Goal: Information Seeking & Learning: Learn about a topic

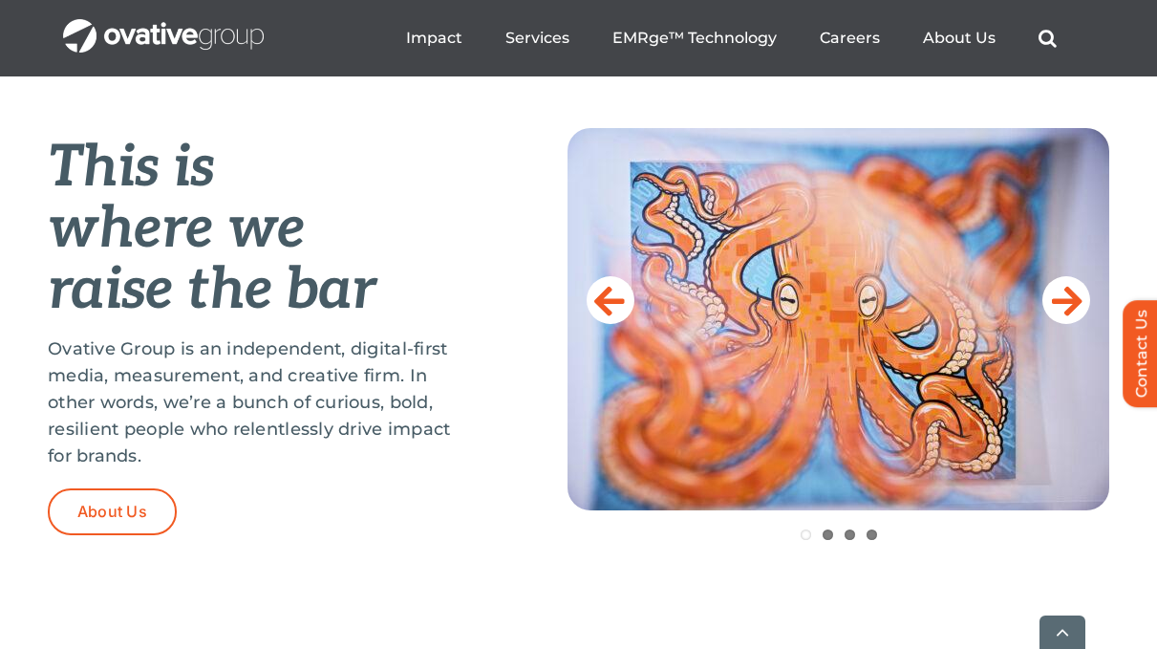
scroll to position [814, 0]
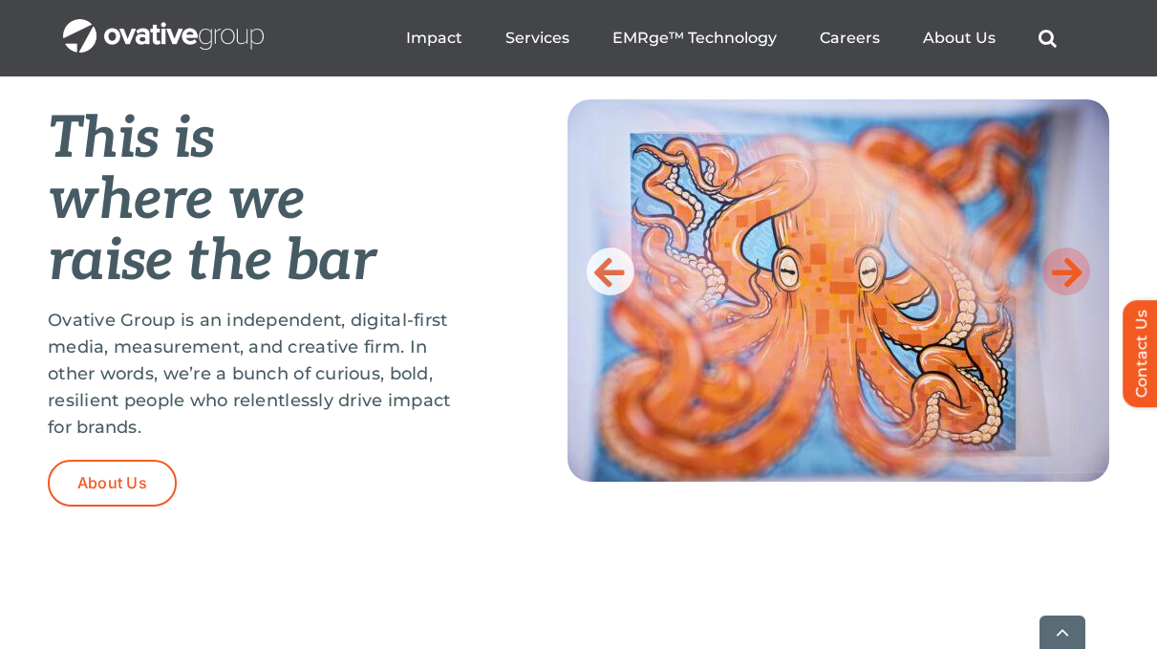
click at [1072, 268] on icon at bounding box center [1067, 271] width 31 height 38
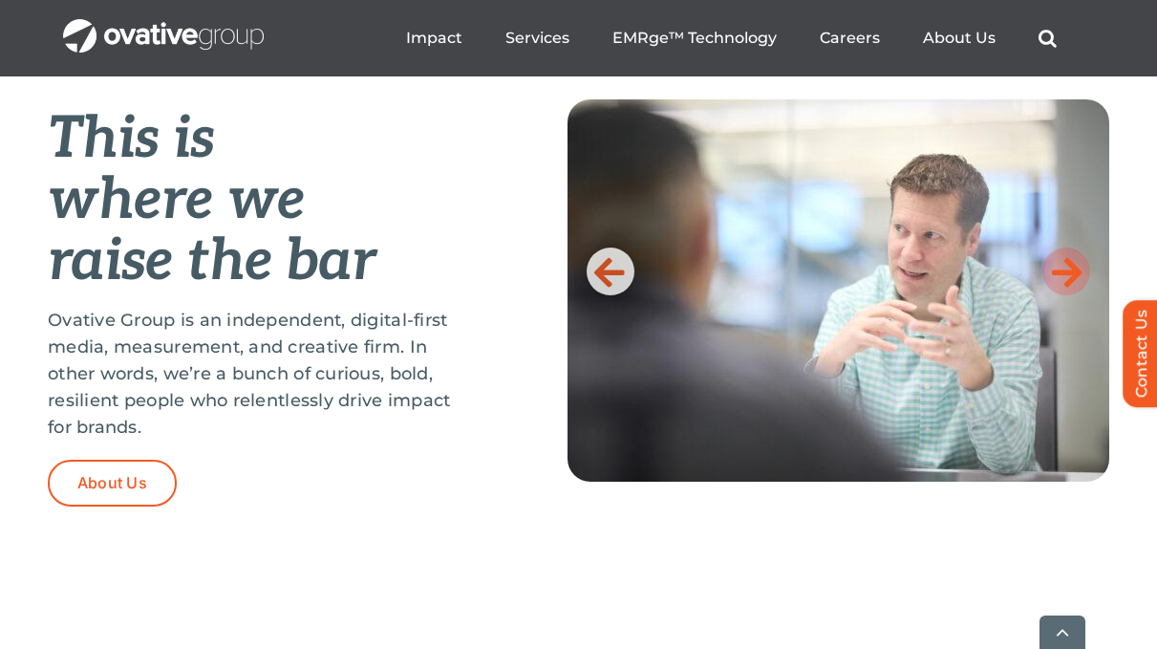
click at [1072, 268] on icon at bounding box center [1067, 271] width 31 height 38
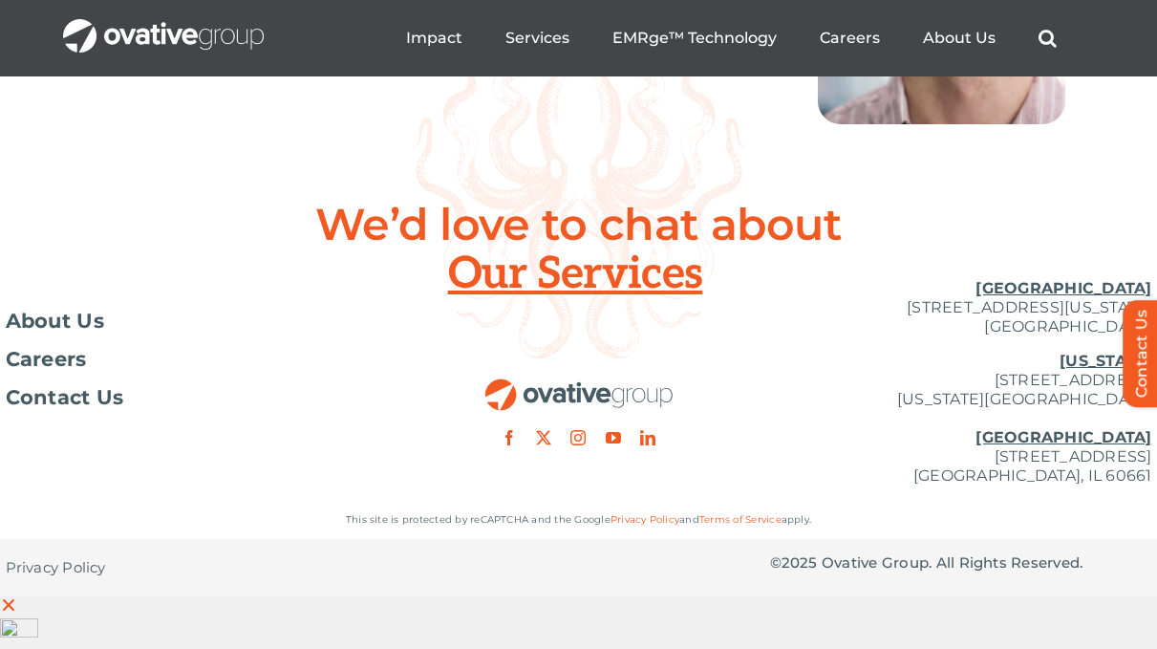
scroll to position [7990, 0]
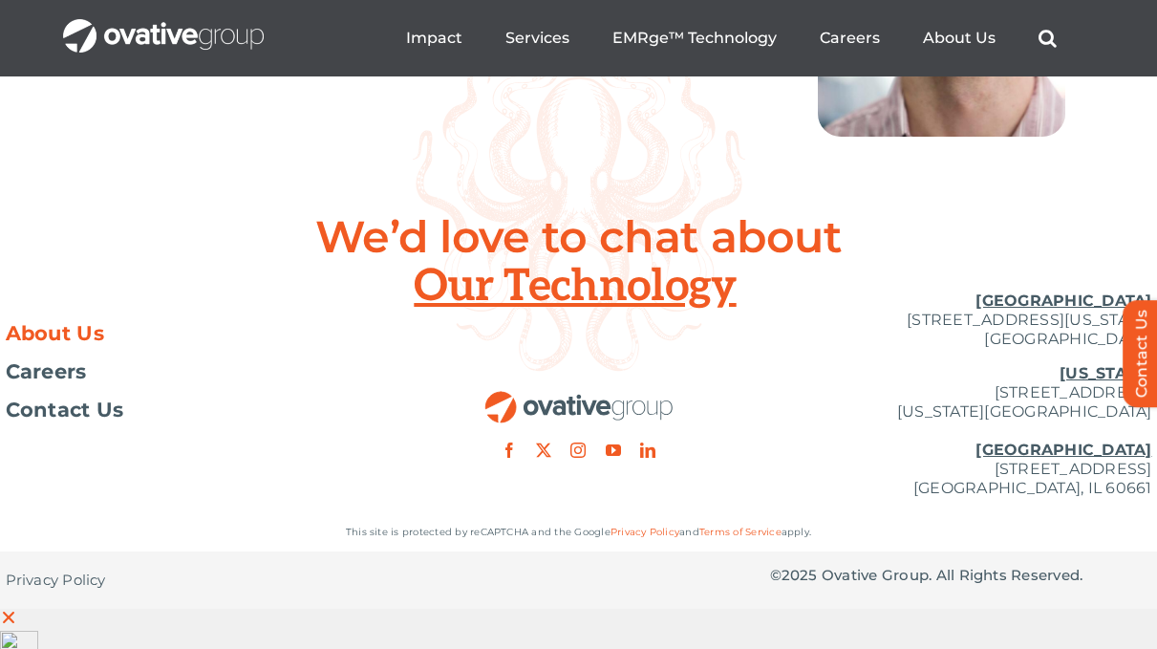
click at [70, 343] on span "About Us" at bounding box center [55, 333] width 99 height 19
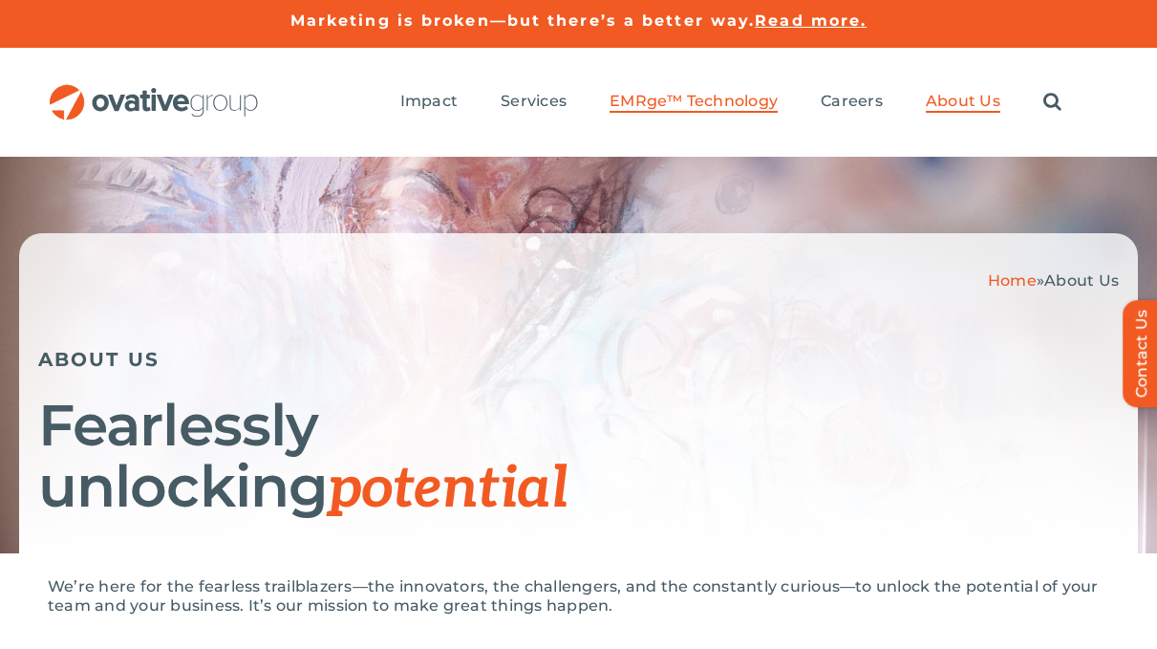
click at [734, 105] on span "EMRge™ Technology" at bounding box center [694, 101] width 168 height 19
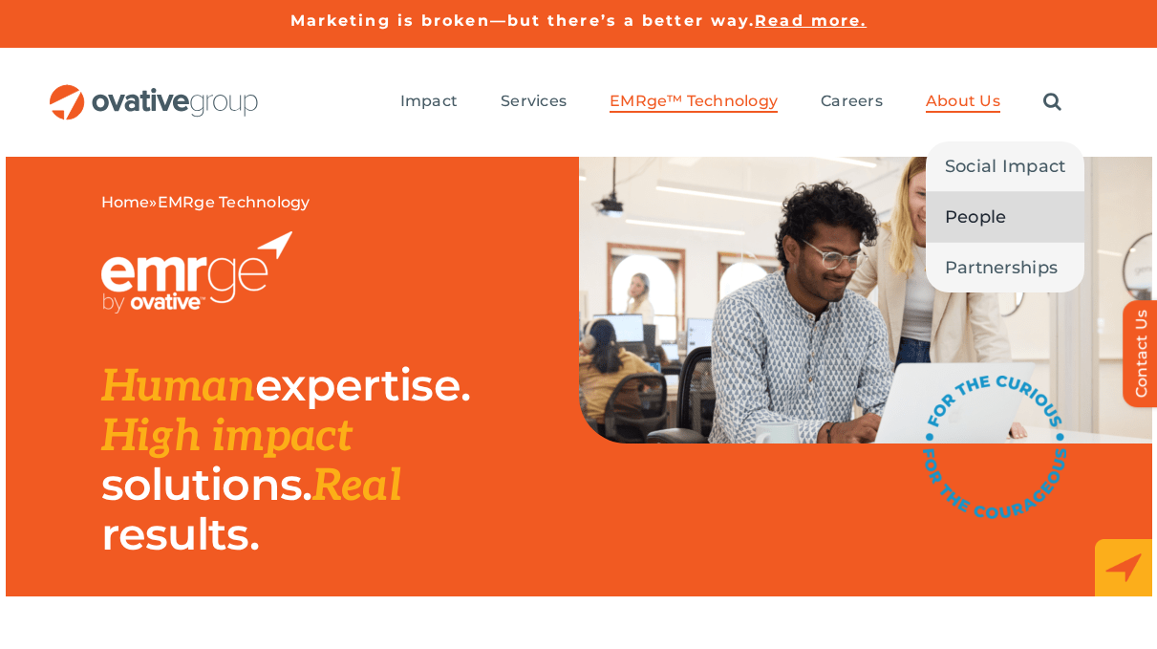
click at [984, 213] on span "People" at bounding box center [976, 217] width 62 height 27
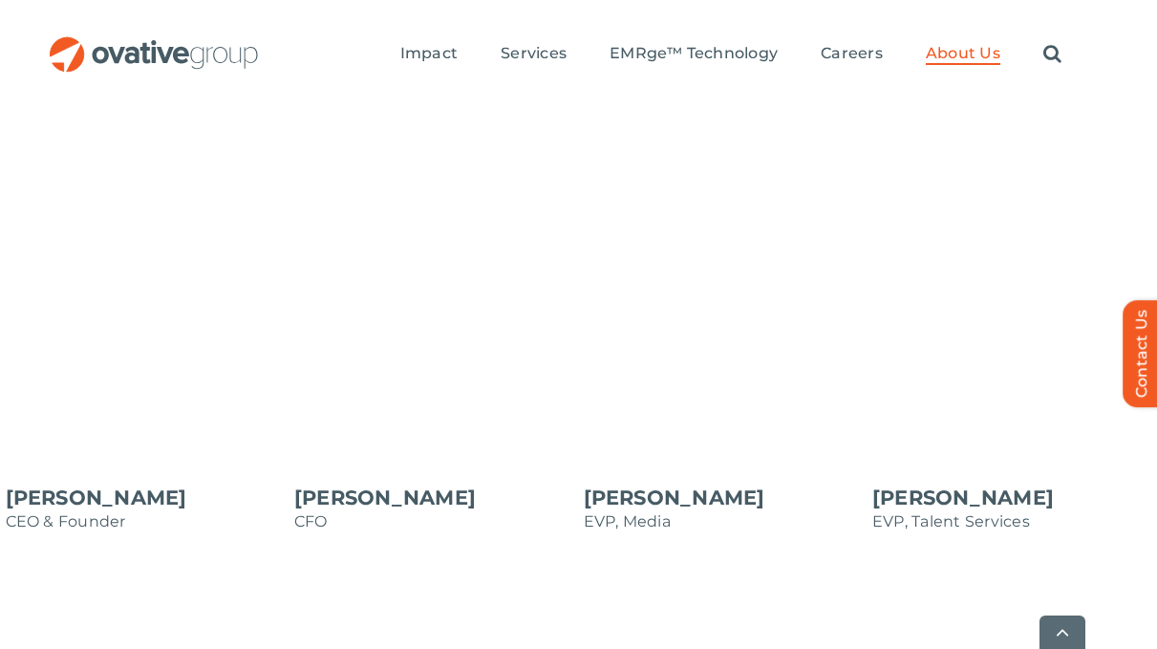
scroll to position [1748, 0]
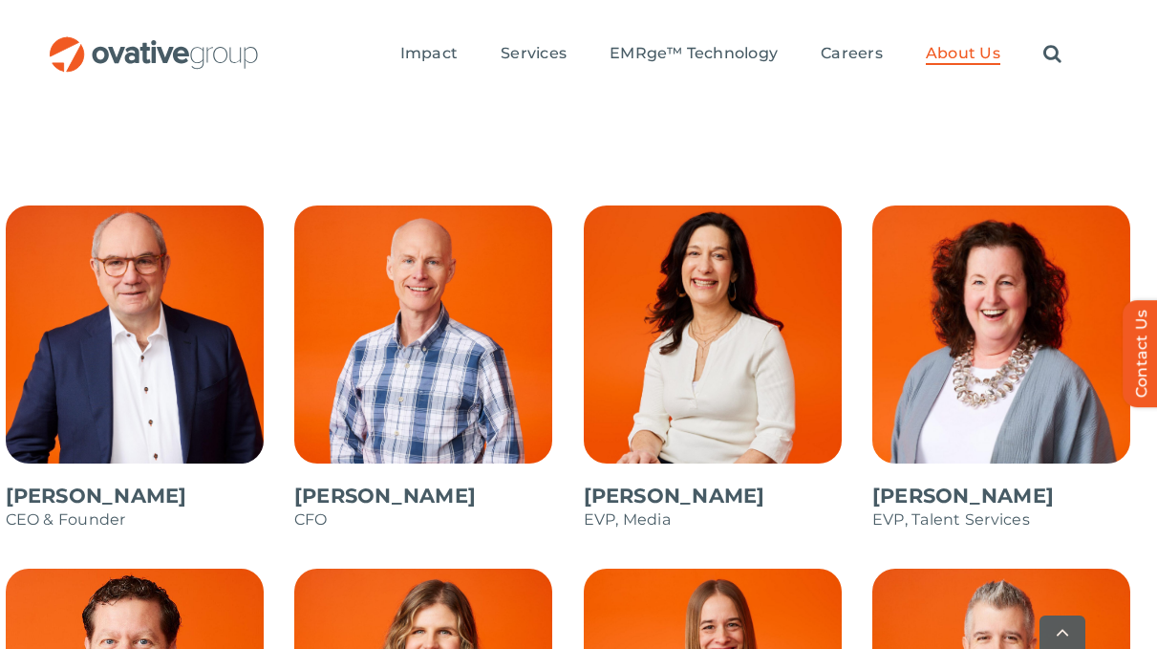
click at [100, 361] on span at bounding box center [146, 377] width 280 height 344
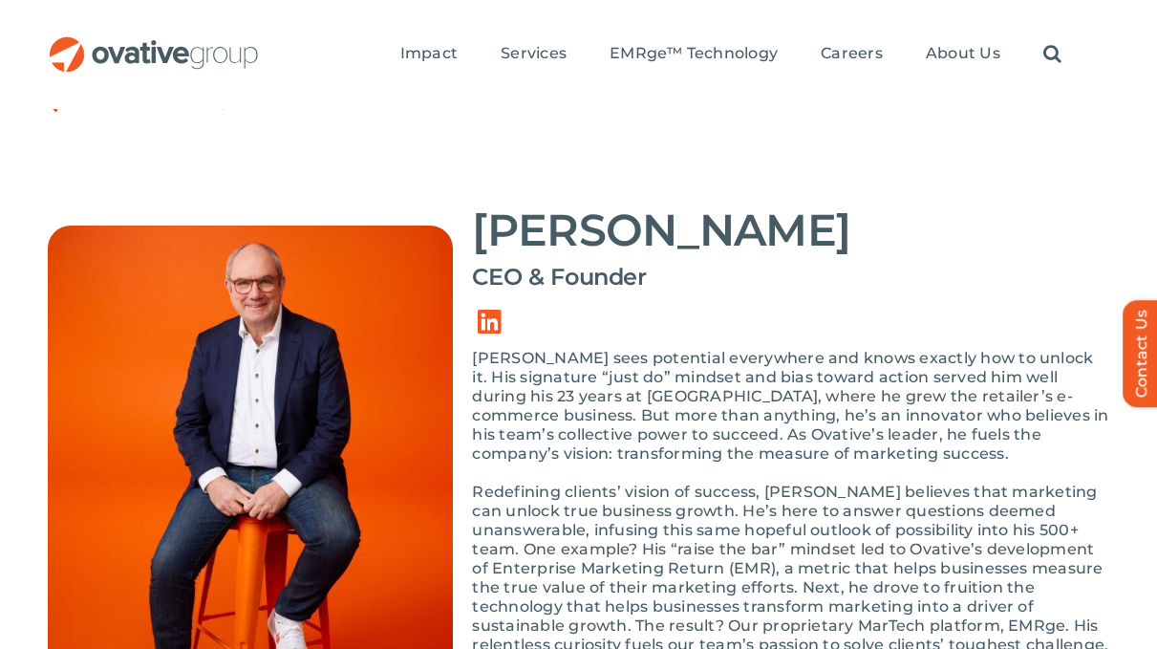
scroll to position [146, 0]
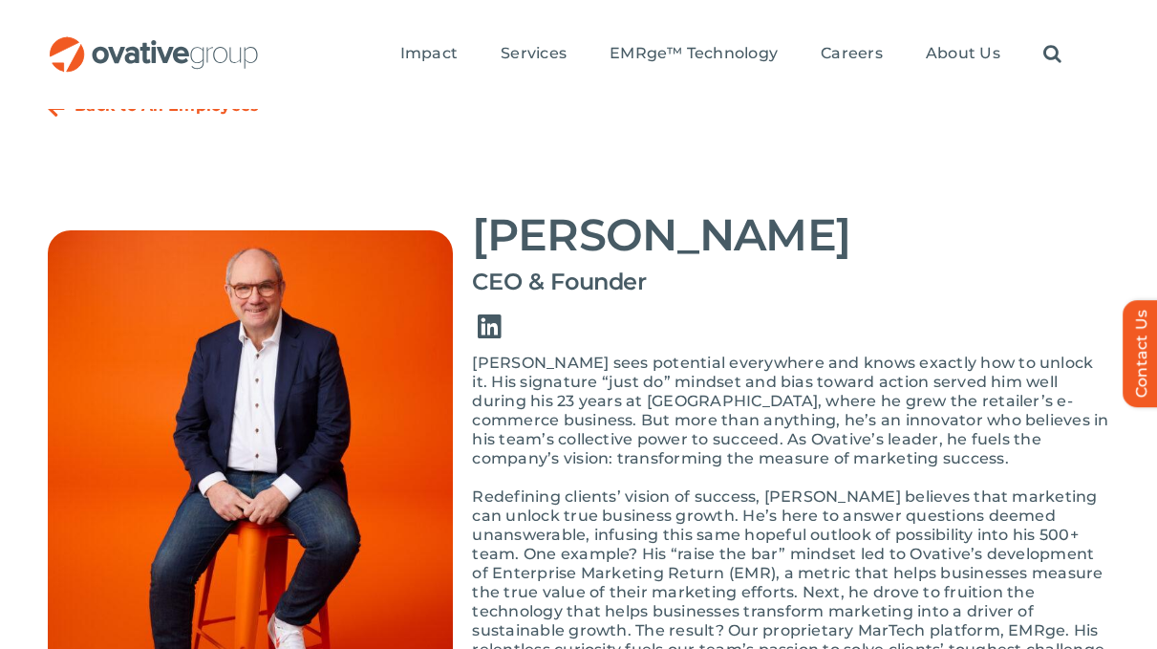
click at [491, 324] on link "Link to https://www.linkedin.com/in/dalenitschke/" at bounding box center [489, 327] width 54 height 54
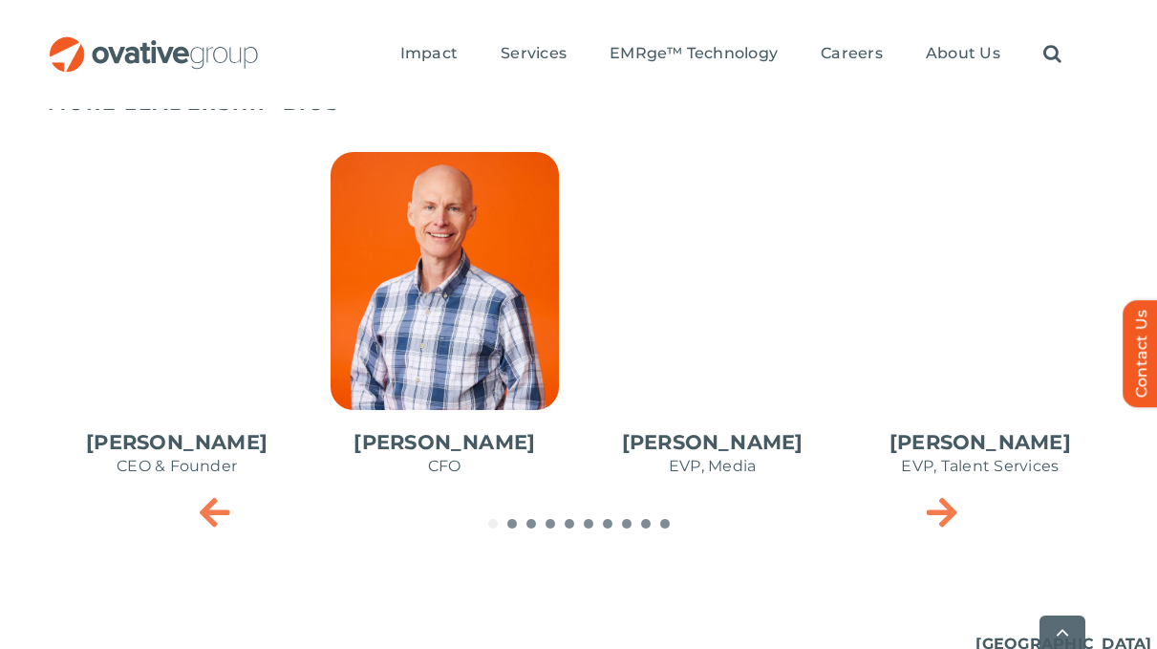
scroll to position [1164, 0]
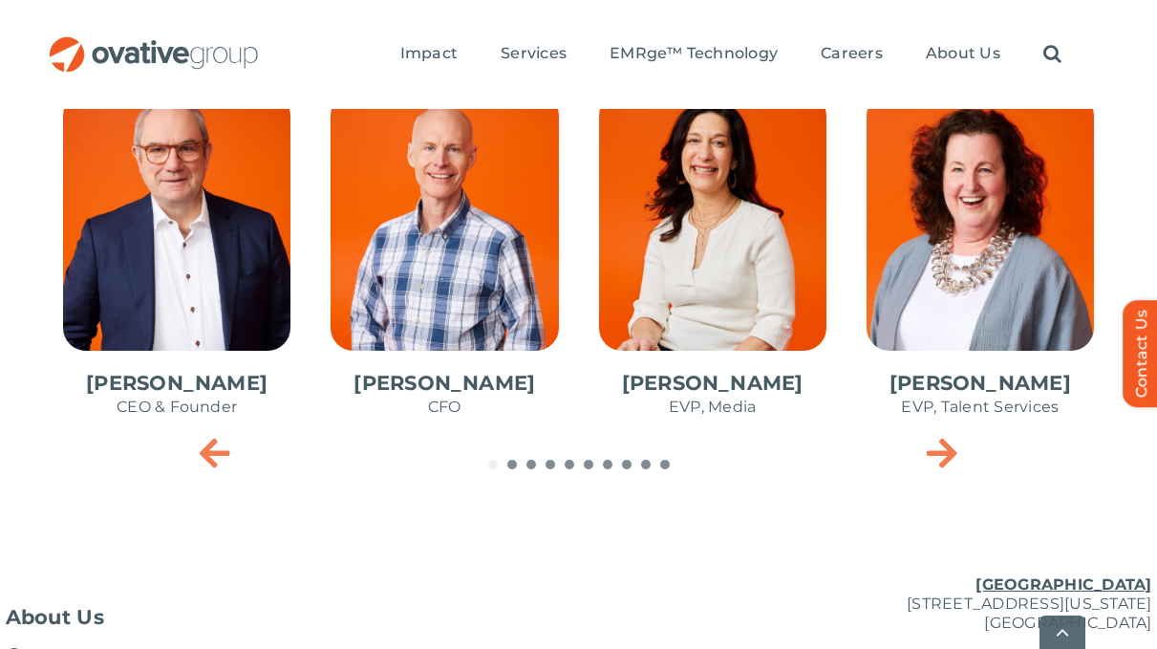
click at [988, 320] on span "4 / 10" at bounding box center [980, 264] width 258 height 375
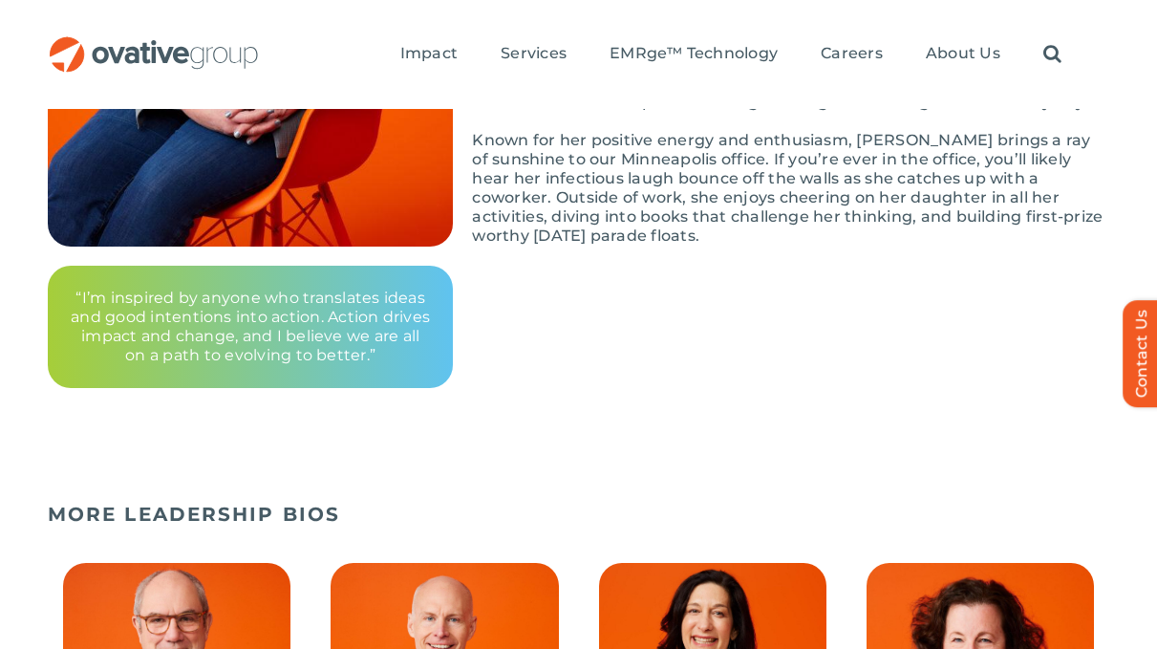
scroll to position [268, 0]
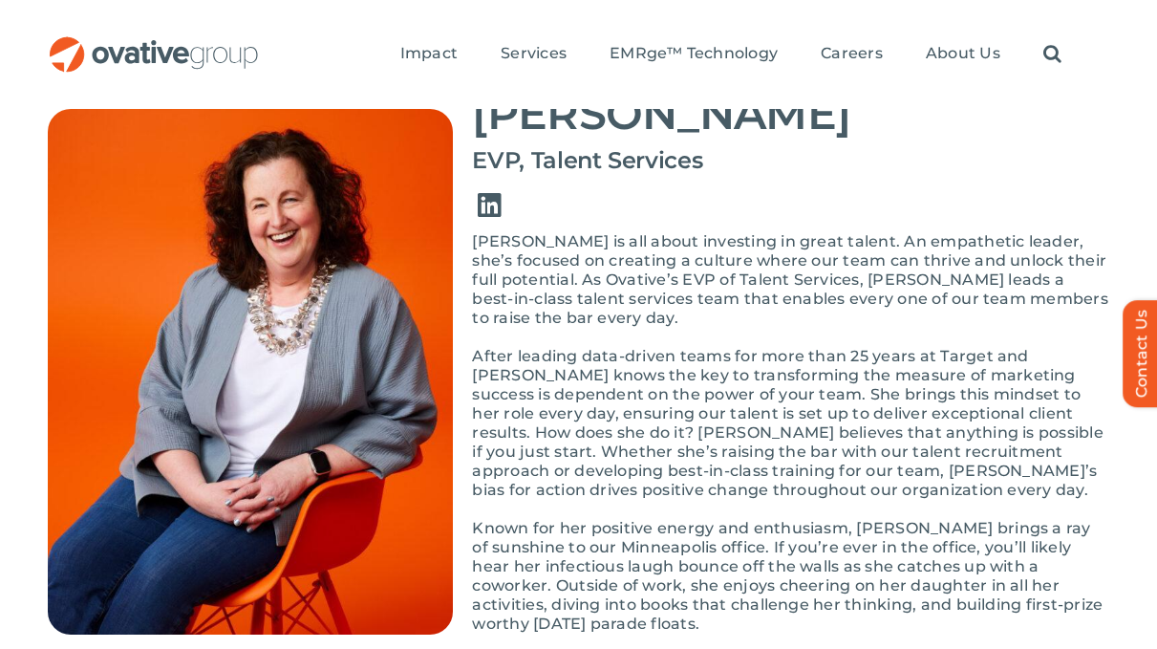
click at [492, 195] on link "Link to https://www.linkedin.com/in/bonnie-gross-8202481/" at bounding box center [489, 206] width 54 height 54
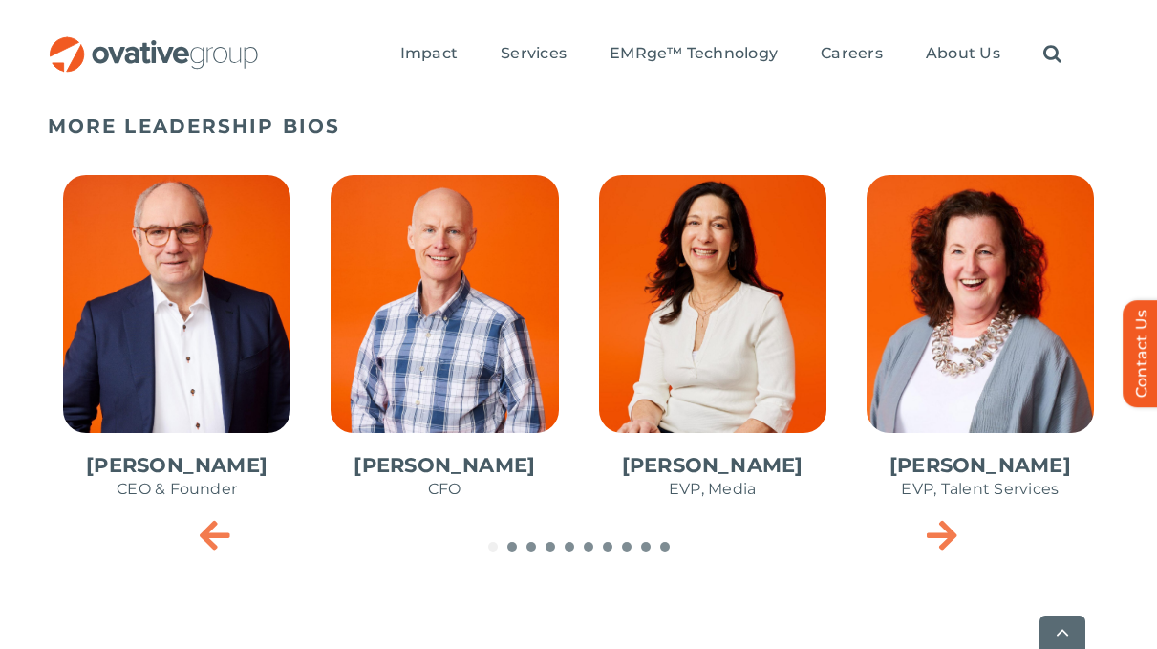
scroll to position [1046, 0]
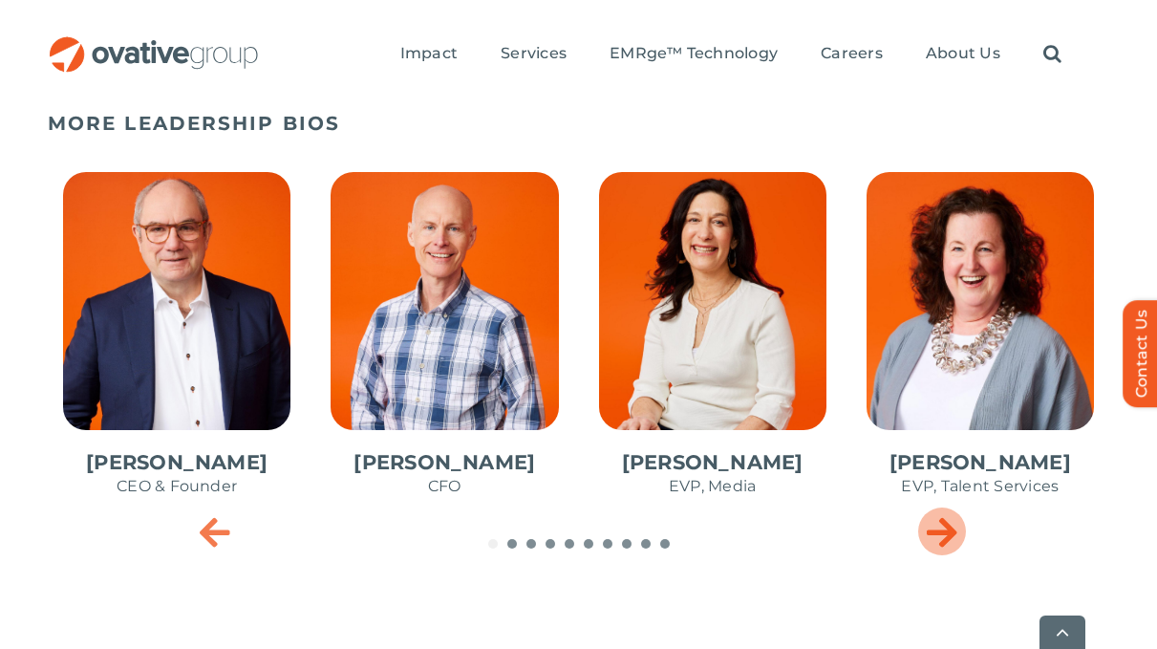
click at [930, 545] on icon "Next slide" at bounding box center [942, 531] width 31 height 38
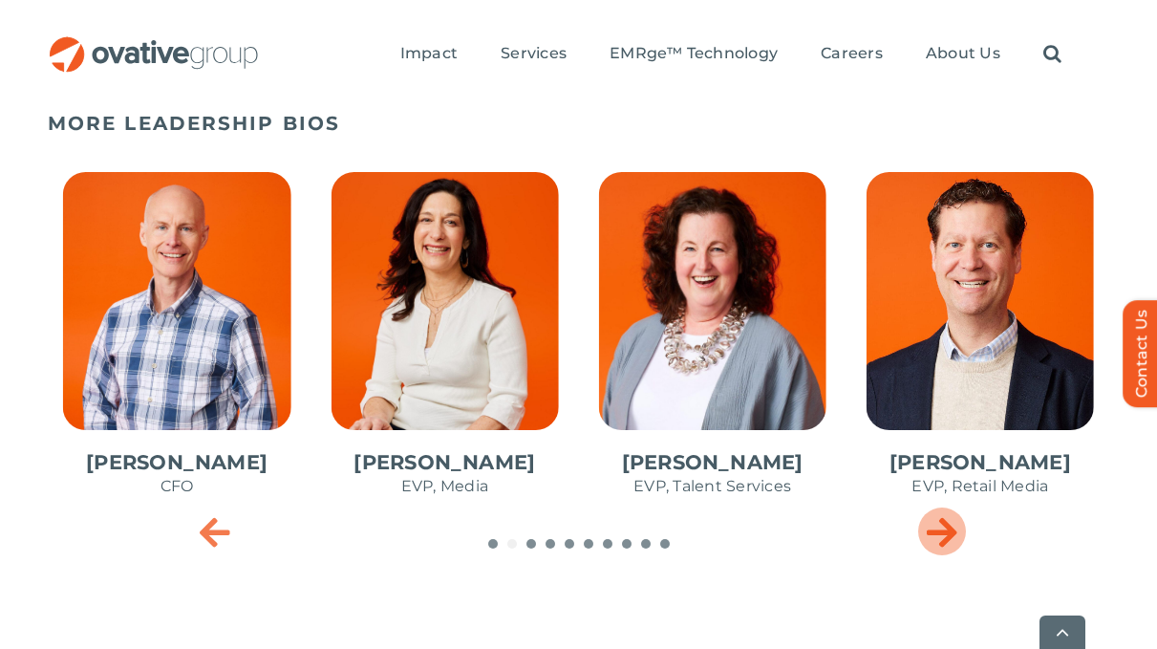
click at [930, 545] on icon "Next slide" at bounding box center [942, 531] width 31 height 38
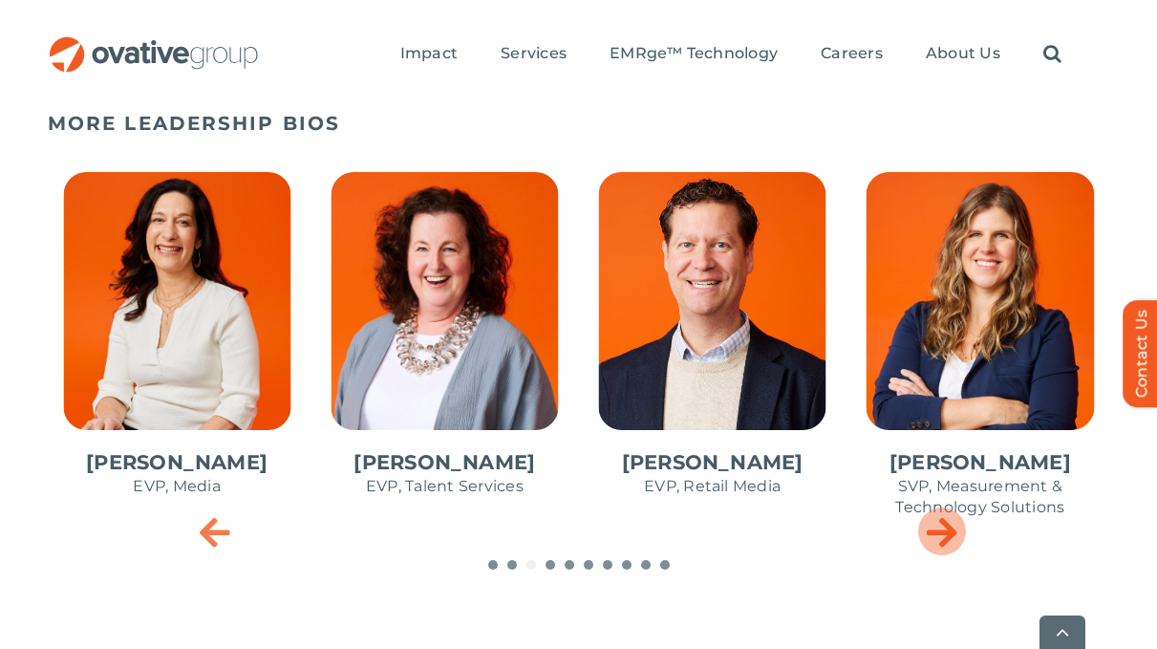
click at [930, 545] on icon "Next slide" at bounding box center [942, 531] width 31 height 38
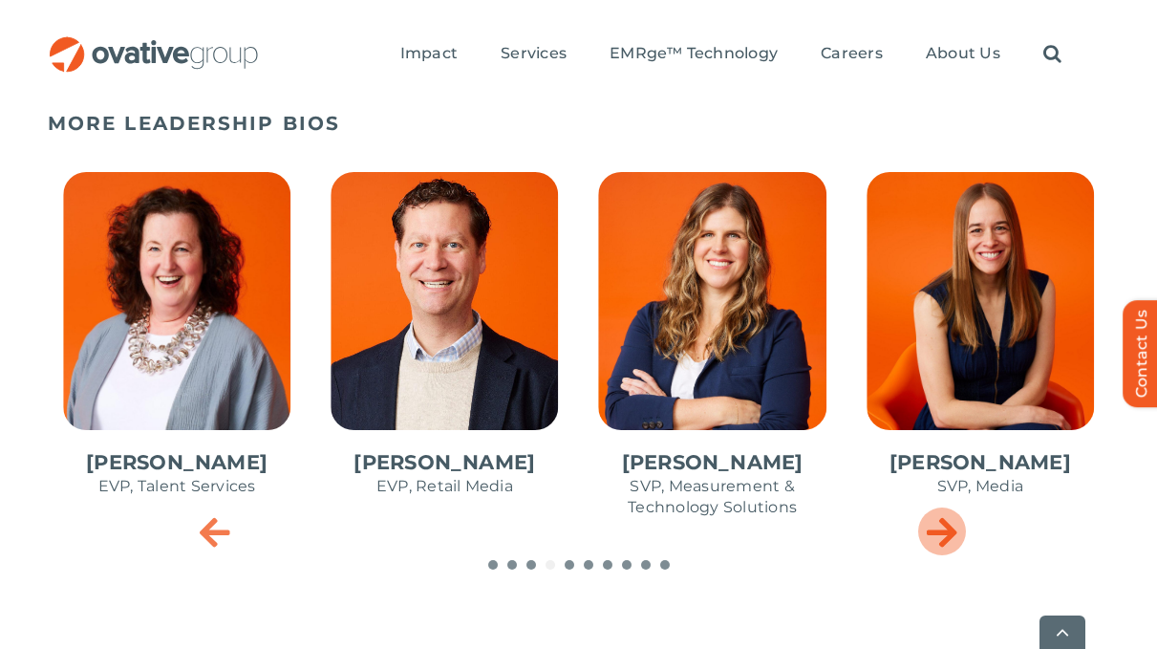
click at [930, 545] on icon "Next slide" at bounding box center [942, 531] width 31 height 38
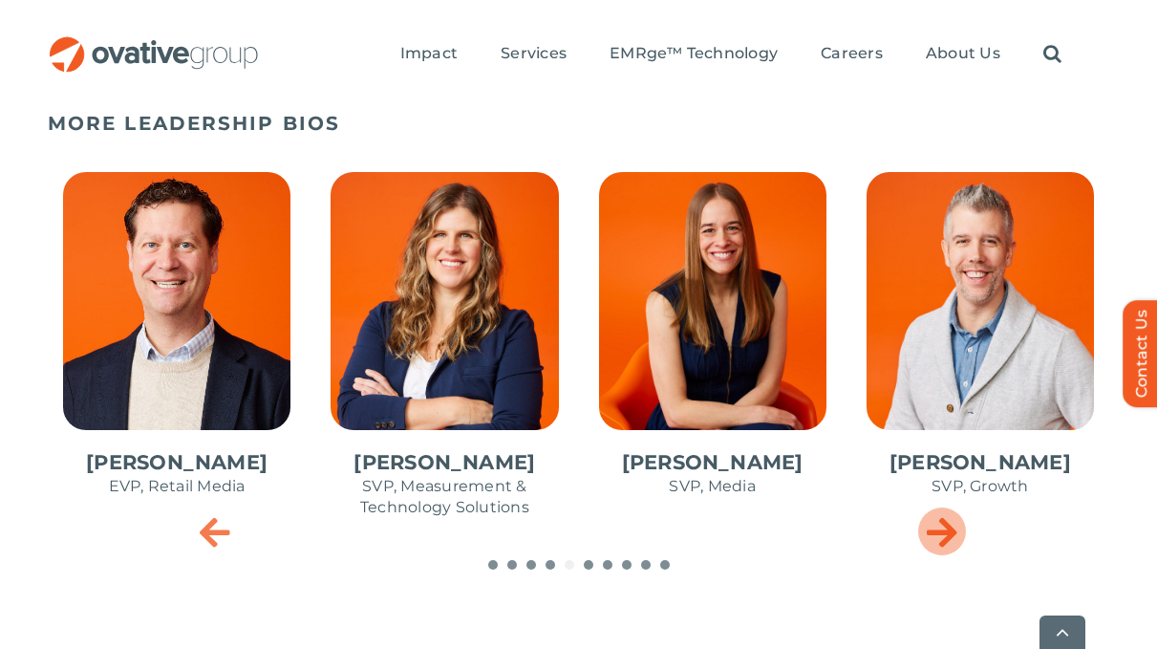
click at [930, 545] on icon "Next slide" at bounding box center [942, 531] width 31 height 38
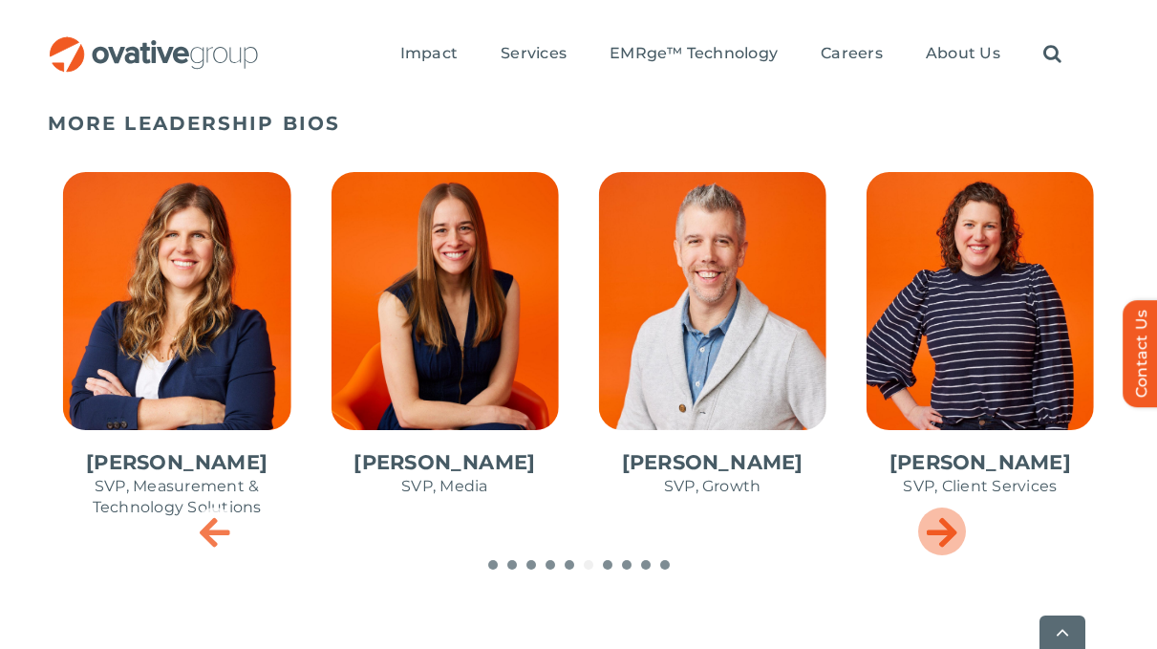
click at [930, 545] on icon "Next slide" at bounding box center [942, 531] width 31 height 38
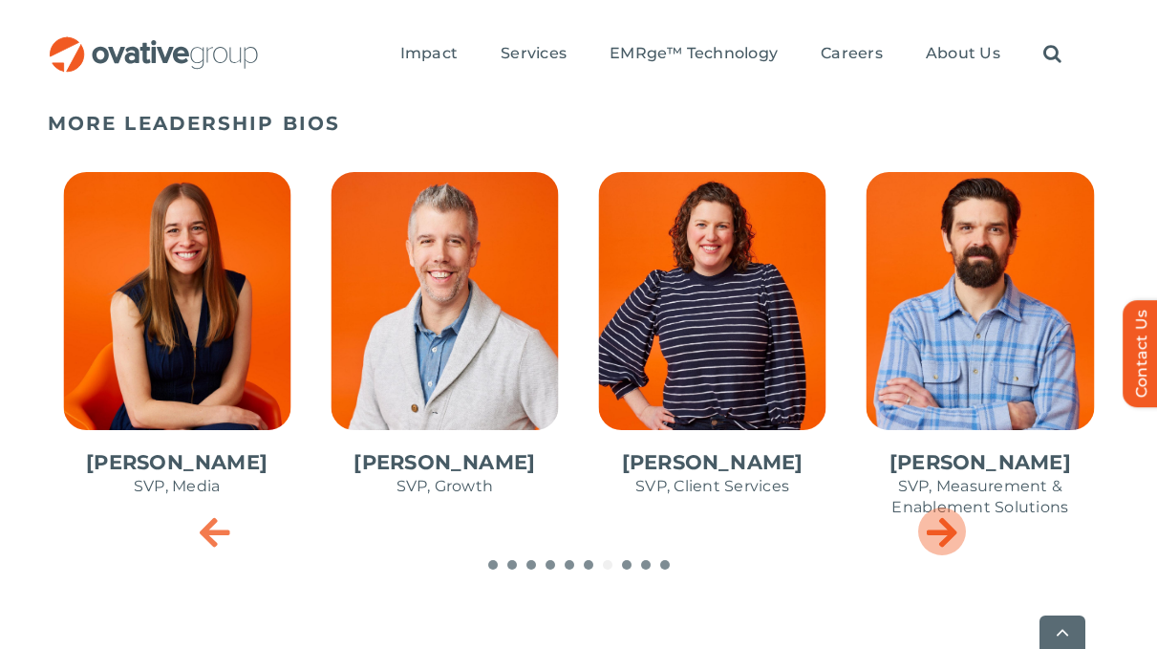
click at [930, 545] on icon "Next slide" at bounding box center [942, 531] width 31 height 38
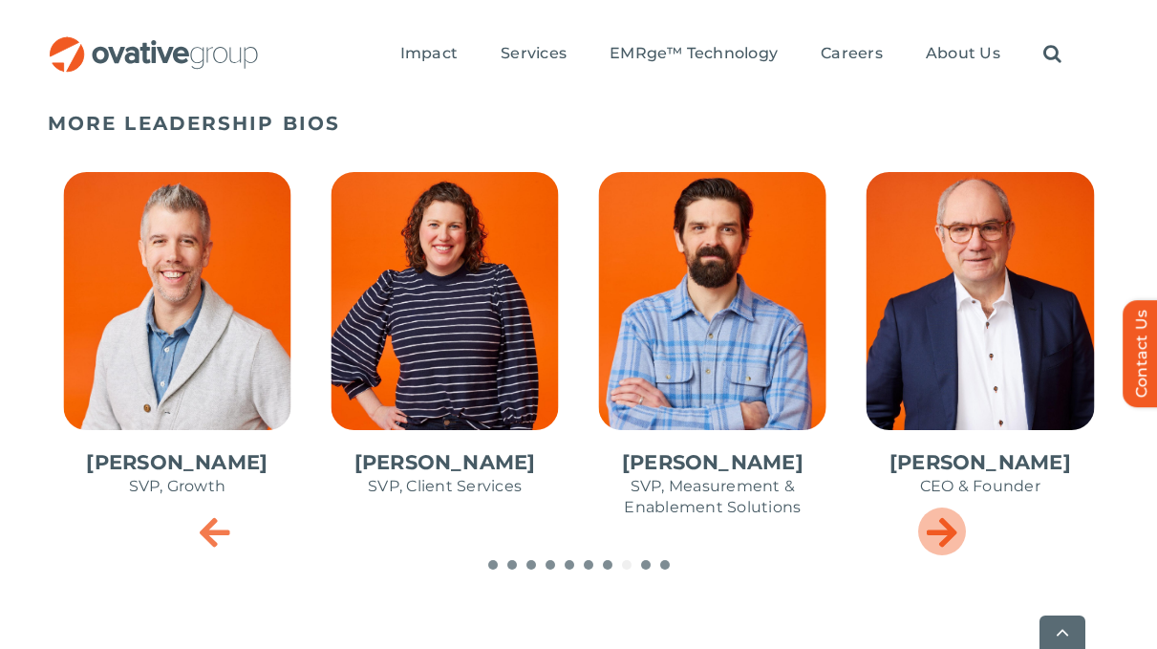
click at [930, 545] on icon "Next slide" at bounding box center [942, 531] width 31 height 38
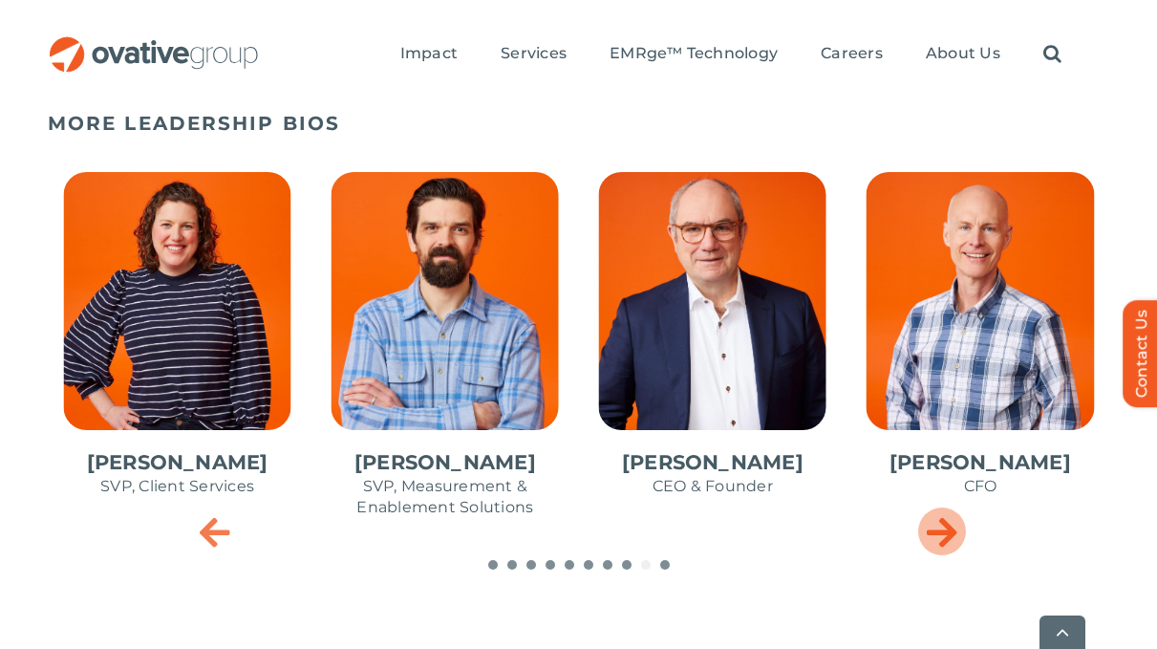
click at [930, 545] on icon "Next slide" at bounding box center [942, 531] width 31 height 38
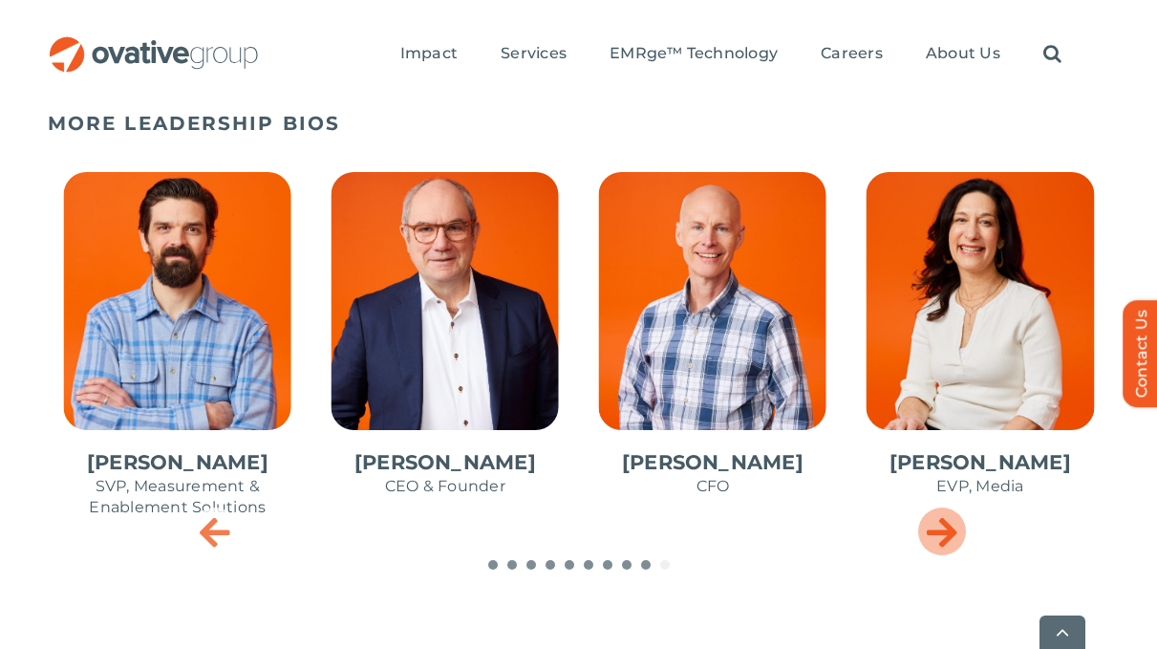
click at [930, 545] on icon "Next slide" at bounding box center [942, 531] width 31 height 38
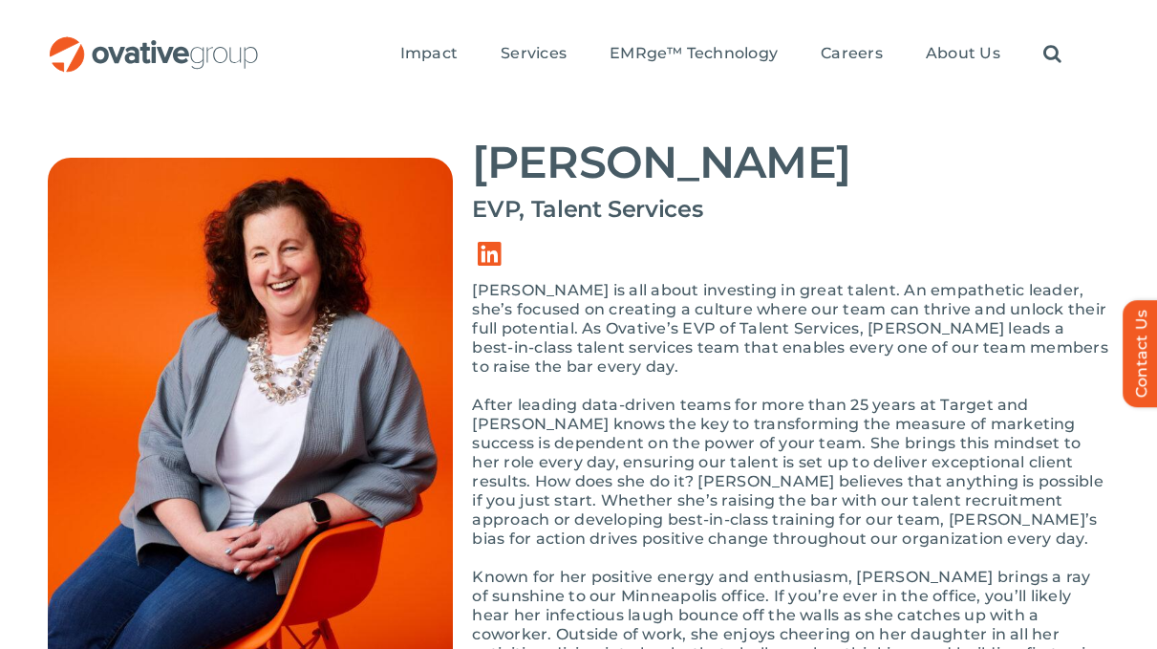
scroll to position [185, 0]
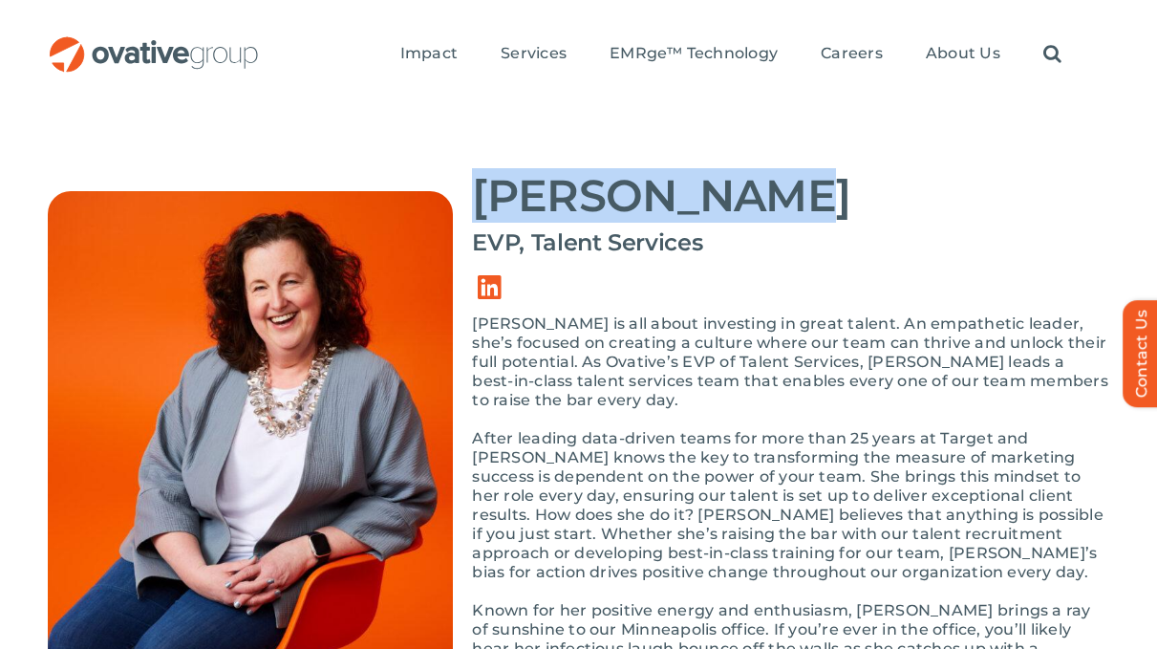
drag, startPoint x: 479, startPoint y: 200, endPoint x: 782, endPoint y: 210, distance: 304.0
click at [782, 210] on h2 "[PERSON_NAME]" at bounding box center [790, 196] width 637 height 48
copy h2 "[PERSON_NAME]"
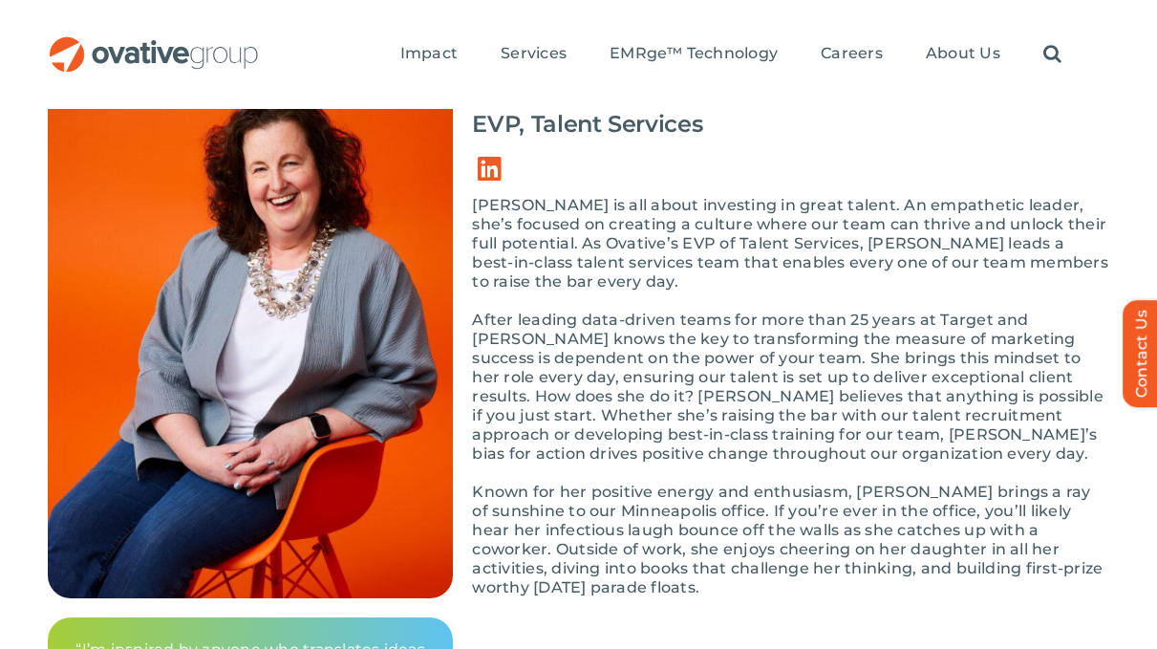
scroll to position [291, 0]
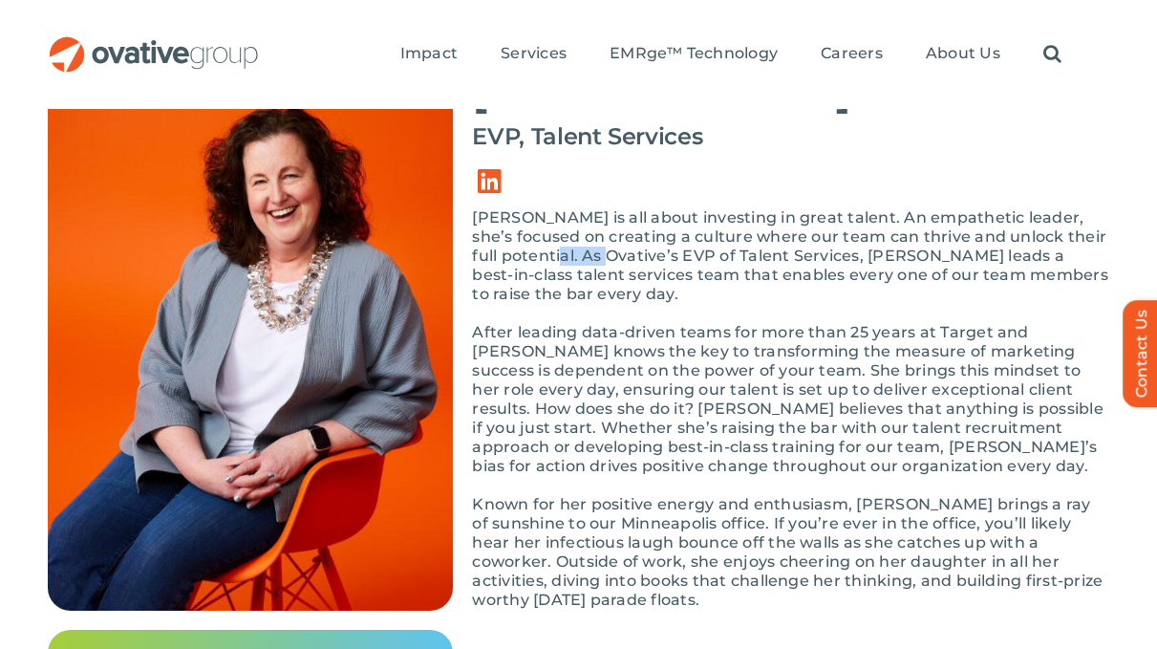
drag, startPoint x: 578, startPoint y: 255, endPoint x: 632, endPoint y: 260, distance: 54.7
click at [632, 260] on p "[PERSON_NAME] is all about investing in great talent. An empathetic leader, she…" at bounding box center [790, 256] width 637 height 96
copy p "Ovative"
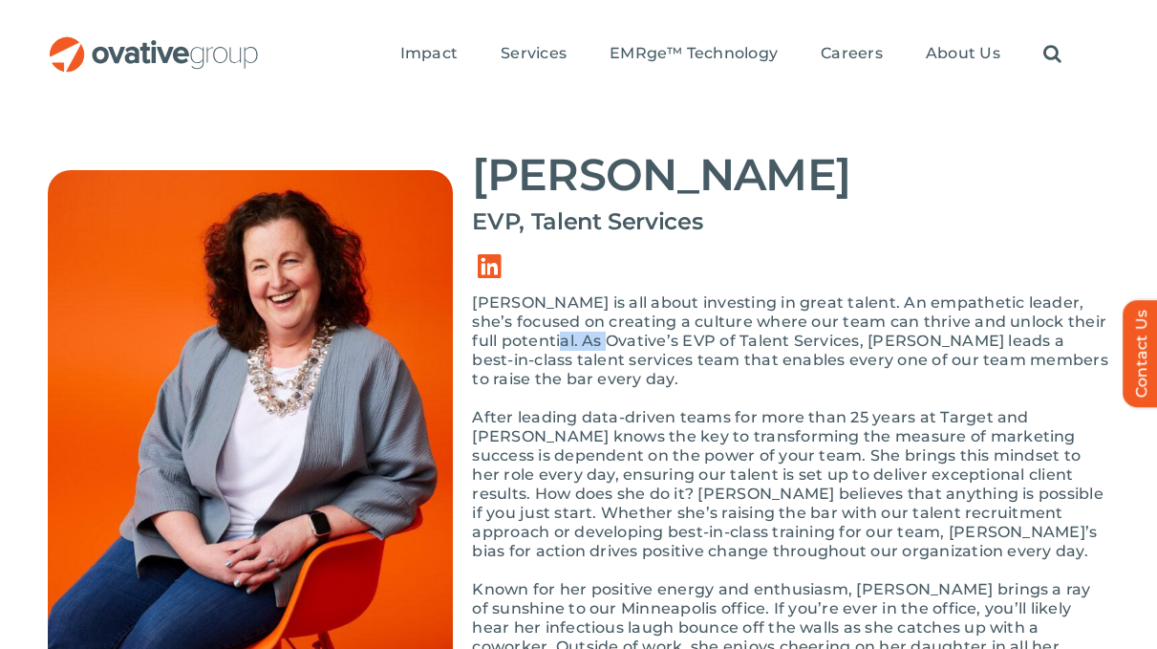
scroll to position [205, 0]
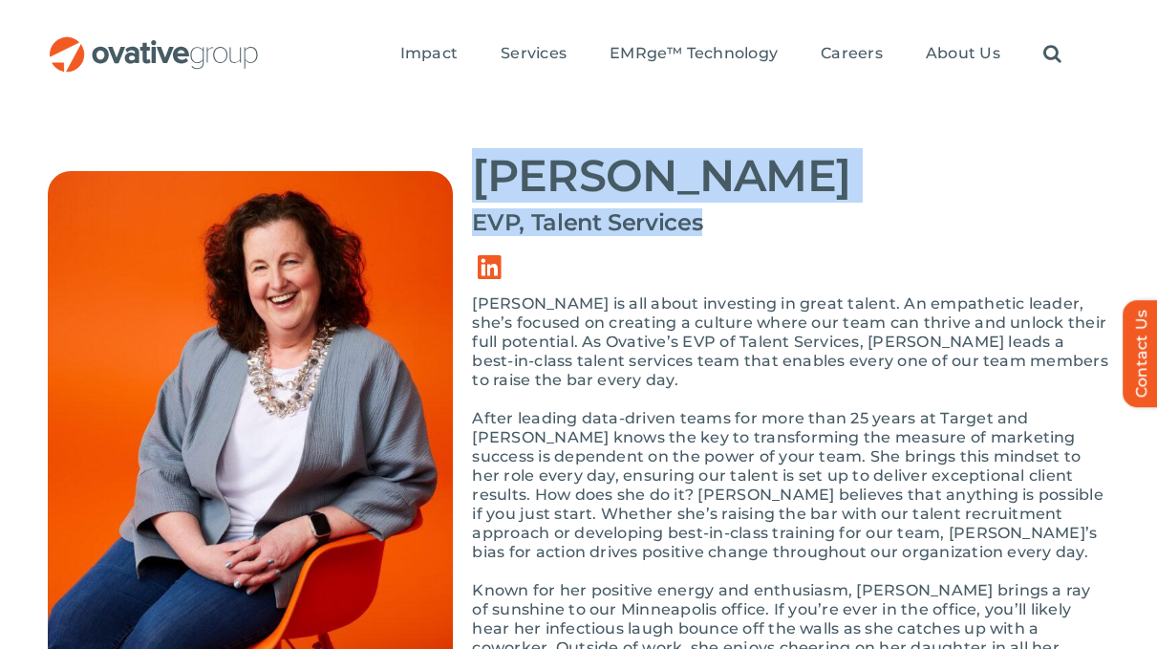
drag, startPoint x: 698, startPoint y: 224, endPoint x: 475, endPoint y: 171, distance: 229.7
click at [475, 172] on div "[PERSON_NAME] EVP, Talent Services [PERSON_NAME] is all about investing in grea…" at bounding box center [790, 418] width 637 height 591
copy div "[PERSON_NAME] EVP, Talent Services"
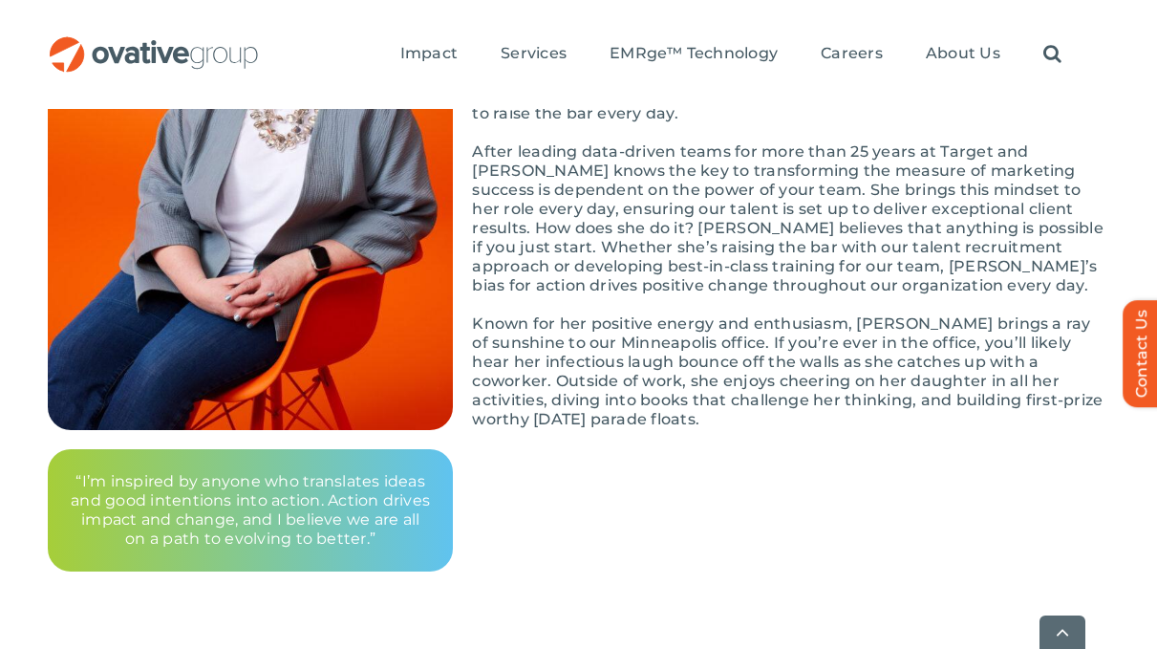
scroll to position [473, 0]
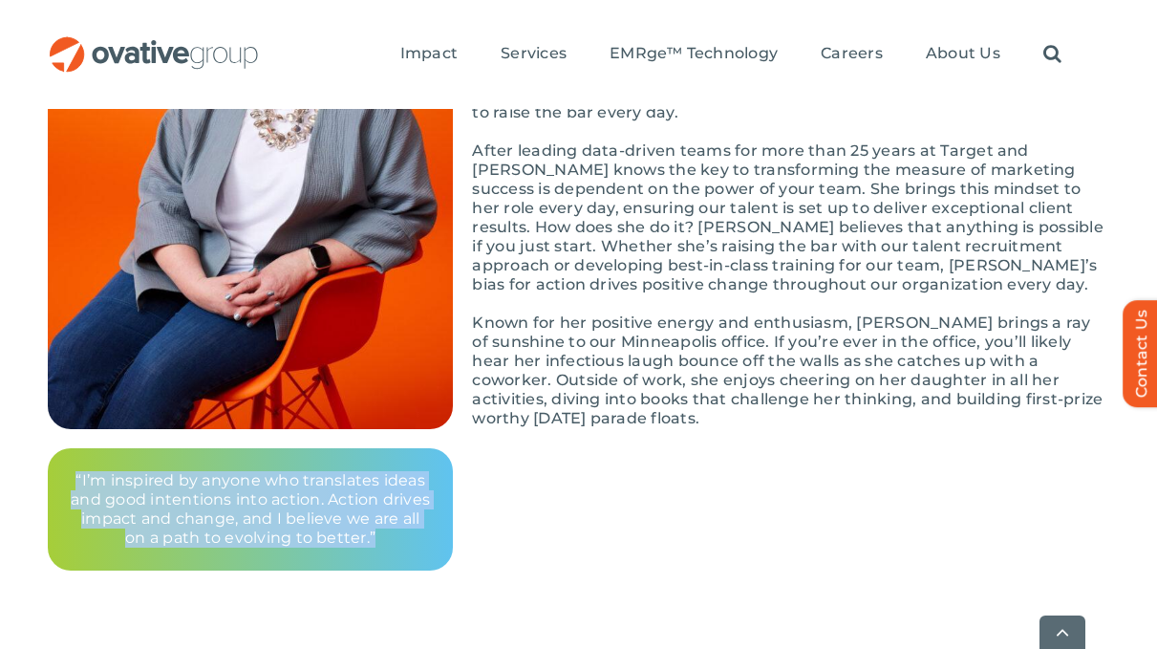
drag, startPoint x: 76, startPoint y: 476, endPoint x: 383, endPoint y: 545, distance: 314.3
click at [383, 545] on p "“I’m inspired by anyone who translates ideas and good intentions into action. A…" at bounding box center [250, 509] width 359 height 76
copy p "“I’m inspired by anyone who translates ideas and good intentions into action. A…"
